Goal: Navigation & Orientation: Find specific page/section

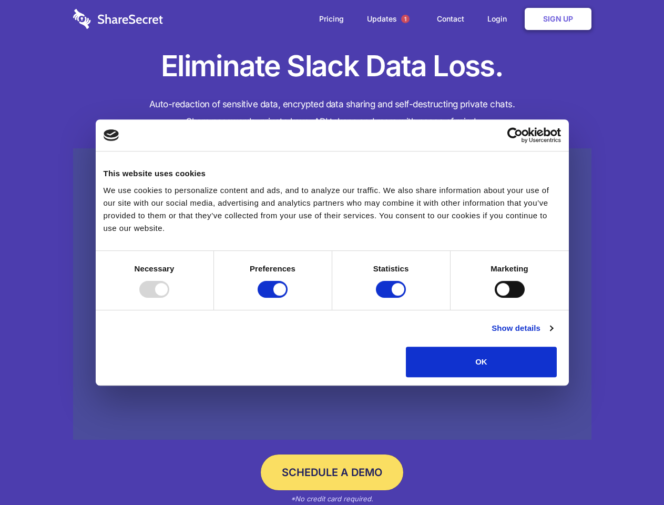
click at [169, 298] on div at bounding box center [154, 289] width 30 height 17
click at [288, 298] on input "Preferences" at bounding box center [273, 289] width 30 height 17
checkbox input "false"
click at [392, 298] on input "Statistics" at bounding box center [391, 289] width 30 height 17
checkbox input "false"
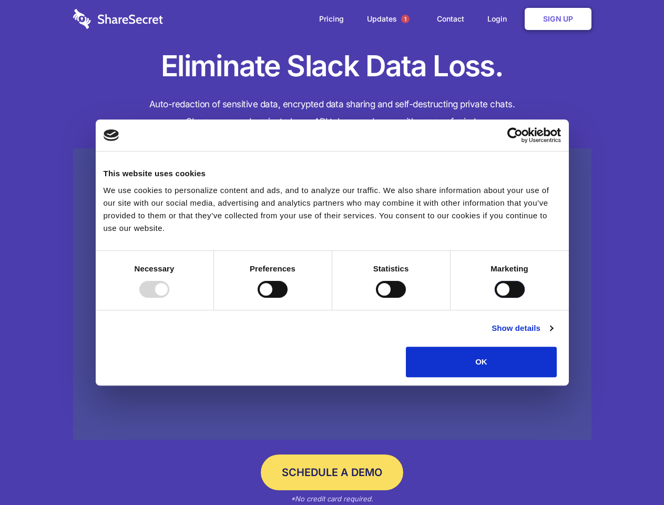
click at [495, 298] on input "Marketing" at bounding box center [510, 289] width 30 height 17
checkbox input "true"
click at [552, 334] on link "Show details" at bounding box center [521, 328] width 61 height 13
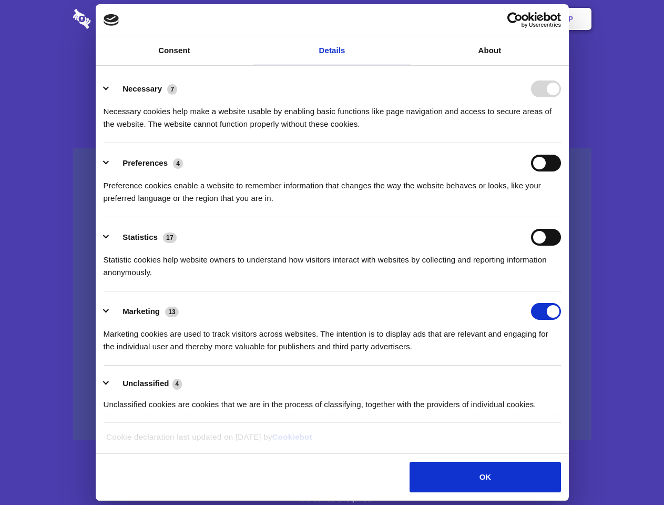
click at [566, 381] on ul "Necessary 7 Necessary cookies help make a website usable by enabling basic func…" at bounding box center [331, 246] width 467 height 354
click at [405, 19] on span "1" at bounding box center [405, 19] width 8 height 8
